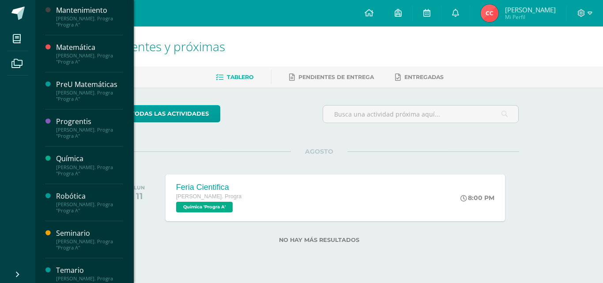
scroll to position [353, 0]
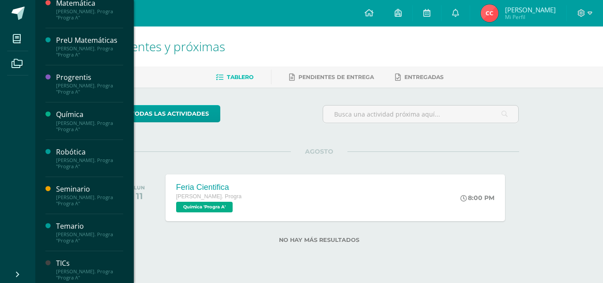
click at [88, 132] on div "[PERSON_NAME]. Progra "Progra A"" at bounding box center [89, 126] width 67 height 12
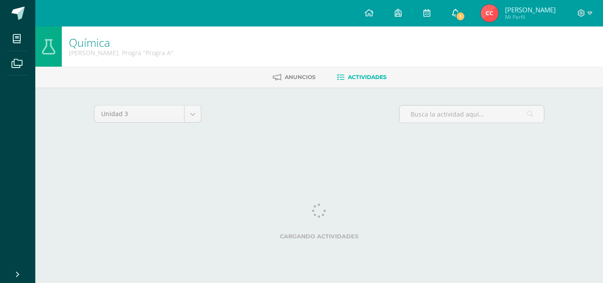
click at [456, 11] on icon at bounding box center [455, 13] width 7 height 8
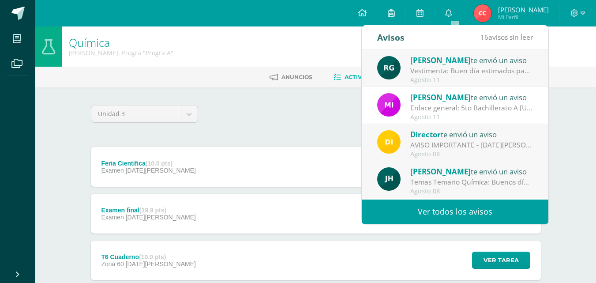
click at [472, 57] on div "Rosana Gómez te envió un aviso" at bounding box center [472, 59] width 123 height 11
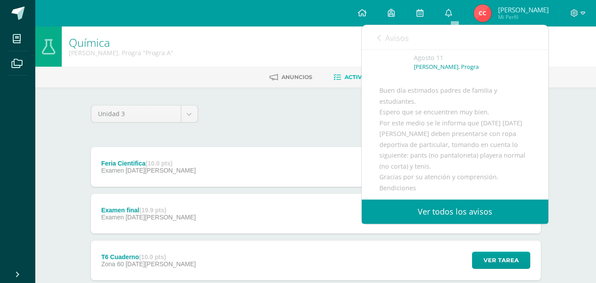
scroll to position [88, 0]
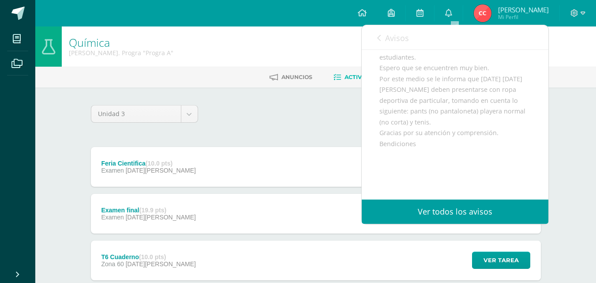
click at [305, 117] on div "Unidad 3 Unidad 1 Unidad 2 Unidad 3 Unidad 4" at bounding box center [315, 117] width 457 height 25
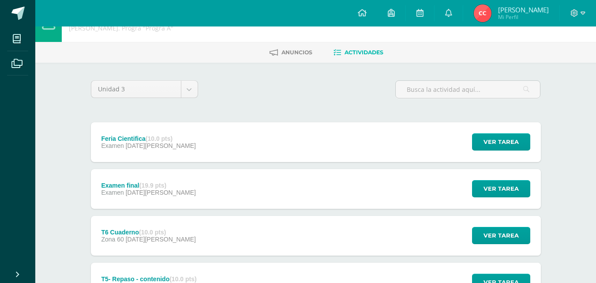
scroll to position [44, 0]
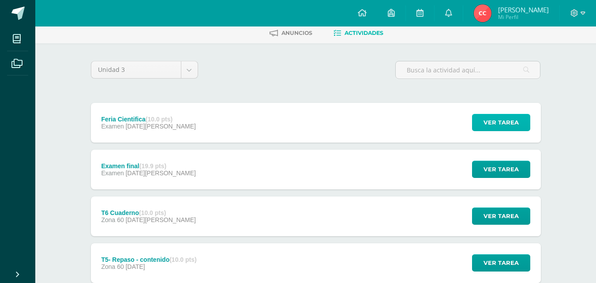
click at [498, 128] on span "Ver tarea" at bounding box center [501, 122] width 35 height 16
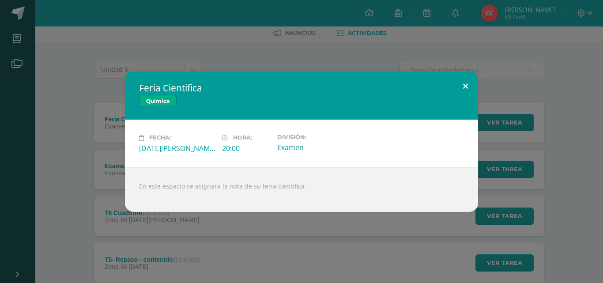
click at [471, 83] on button at bounding box center [465, 86] width 25 height 30
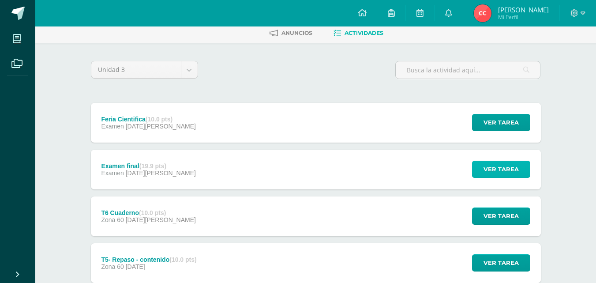
click at [498, 168] on span "Ver tarea" at bounding box center [501, 169] width 35 height 16
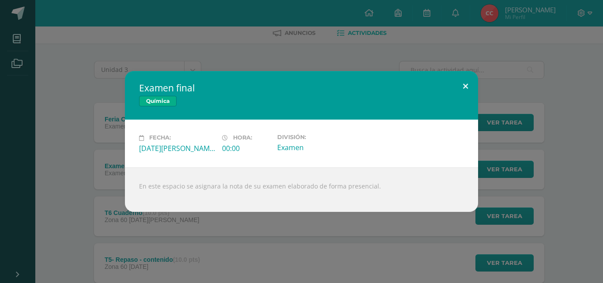
click at [464, 88] on button at bounding box center [465, 86] width 25 height 30
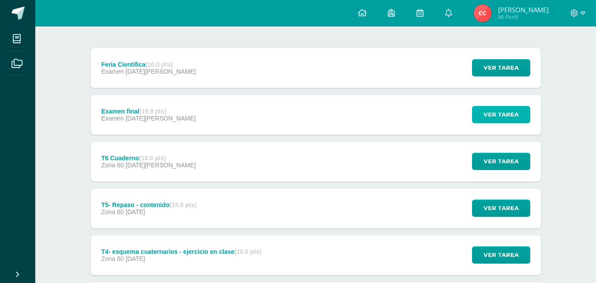
scroll to position [132, 0]
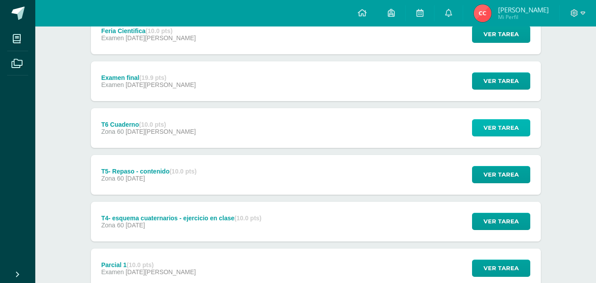
click at [491, 120] on span "Ver tarea" at bounding box center [501, 128] width 35 height 16
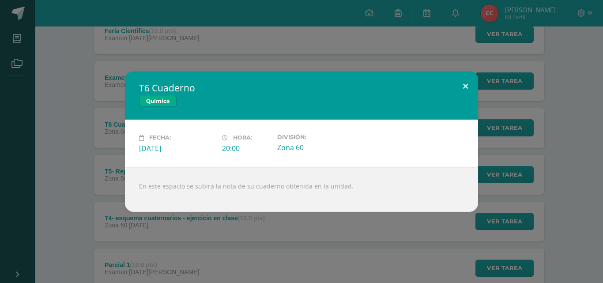
click at [460, 88] on button at bounding box center [465, 86] width 25 height 30
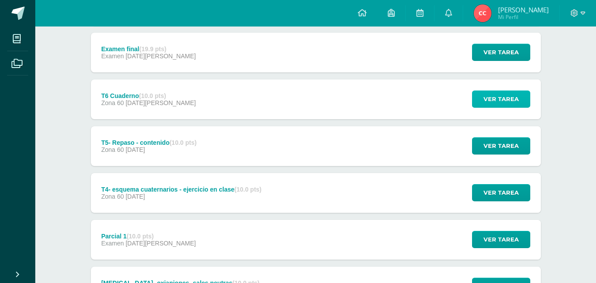
scroll to position [177, 0]
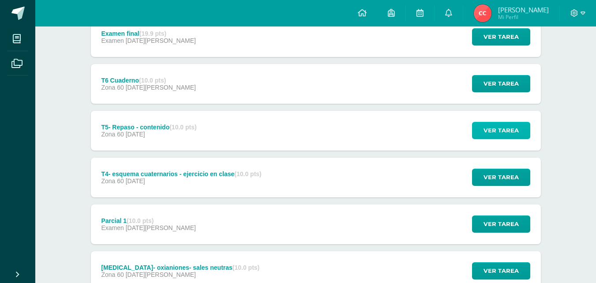
click at [488, 129] on span "Ver tarea" at bounding box center [501, 130] width 35 height 16
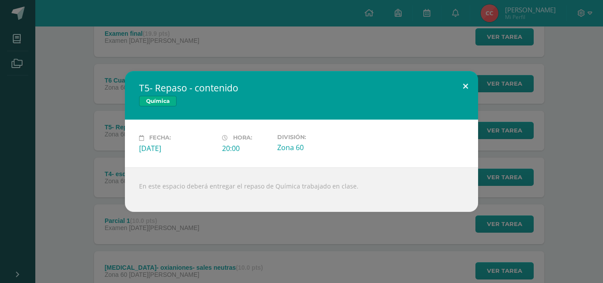
click at [456, 89] on button at bounding box center [465, 86] width 25 height 30
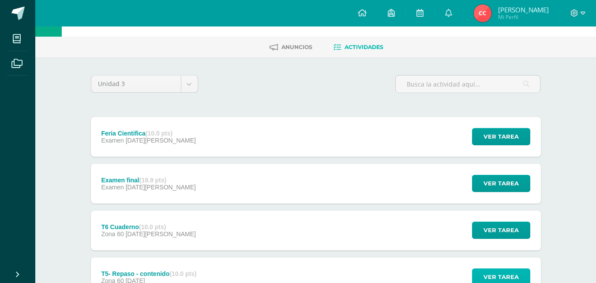
scroll to position [28, 0]
